Goal: Contribute content

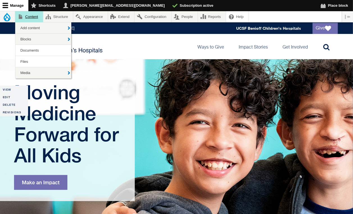
click at [29, 17] on link "Content" at bounding box center [29, 16] width 28 height 11
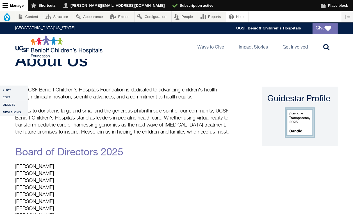
scroll to position [24, 0]
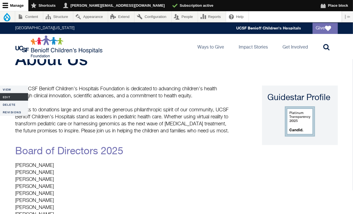
click at [10, 96] on link "Edit" at bounding box center [14, 97] width 28 height 8
